Goal: Transaction & Acquisition: Purchase product/service

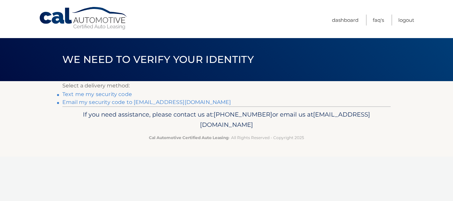
click at [142, 101] on link "Email my security code to m******@optonline.net" at bounding box center [146, 102] width 169 height 6
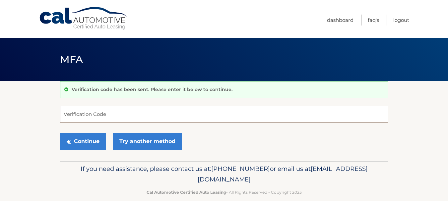
click at [135, 111] on input "Verification Code" at bounding box center [224, 114] width 328 height 17
type input "258029"
click at [60, 133] on button "Continue" at bounding box center [83, 141] width 46 height 17
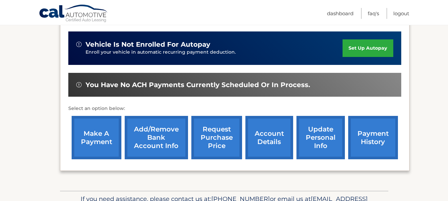
scroll to position [161, 0]
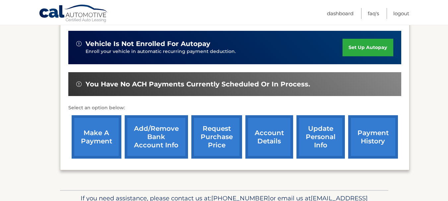
click at [87, 155] on link "make a payment" at bounding box center [97, 136] width 50 height 43
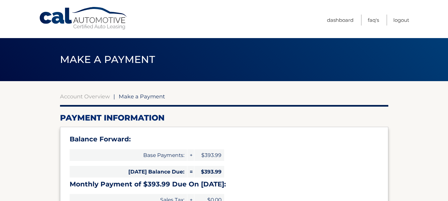
select select "NzVlZmE0ZDctN2FiMS00NjhkLTgwNWYtYzU2OTFiNTdiNjg1"
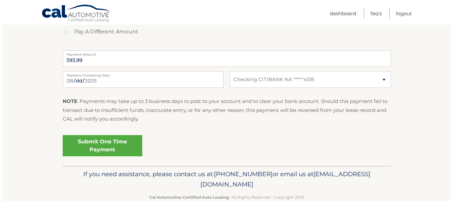
scroll to position [289, 0]
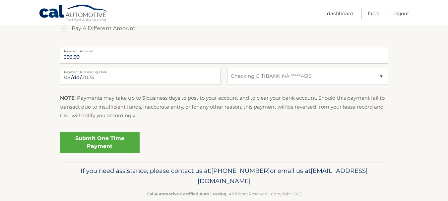
click at [95, 143] on link "Submit One Time Payment" at bounding box center [100, 142] width 80 height 21
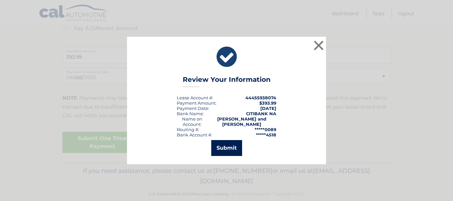
click at [218, 147] on button "Submit" at bounding box center [226, 148] width 31 height 16
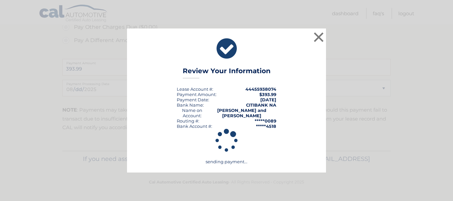
scroll to position [277, 0]
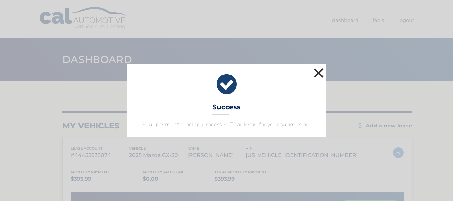
click at [319, 67] on button "×" at bounding box center [318, 72] width 13 height 13
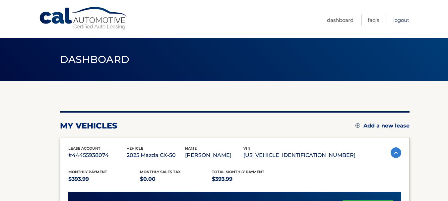
click at [397, 18] on link "Logout" at bounding box center [401, 20] width 16 height 11
